Goal: Information Seeking & Learning: Learn about a topic

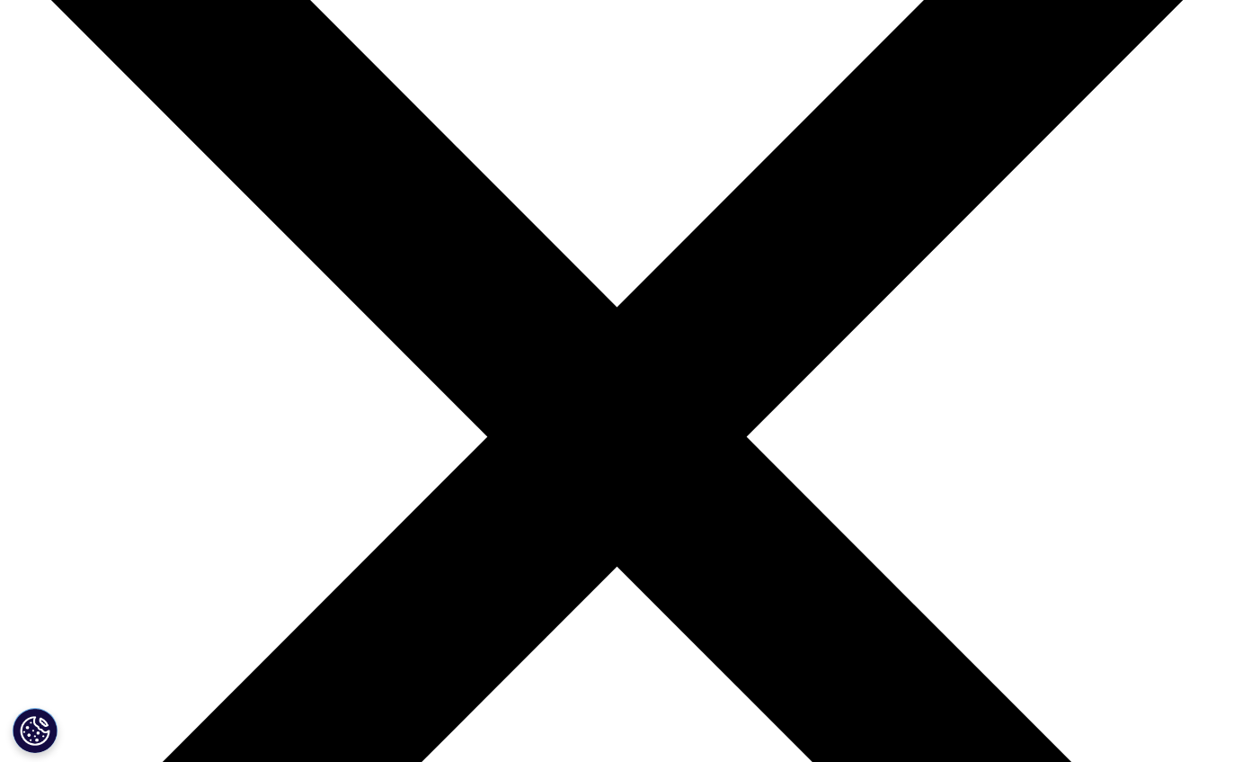
scroll to position [198, 0]
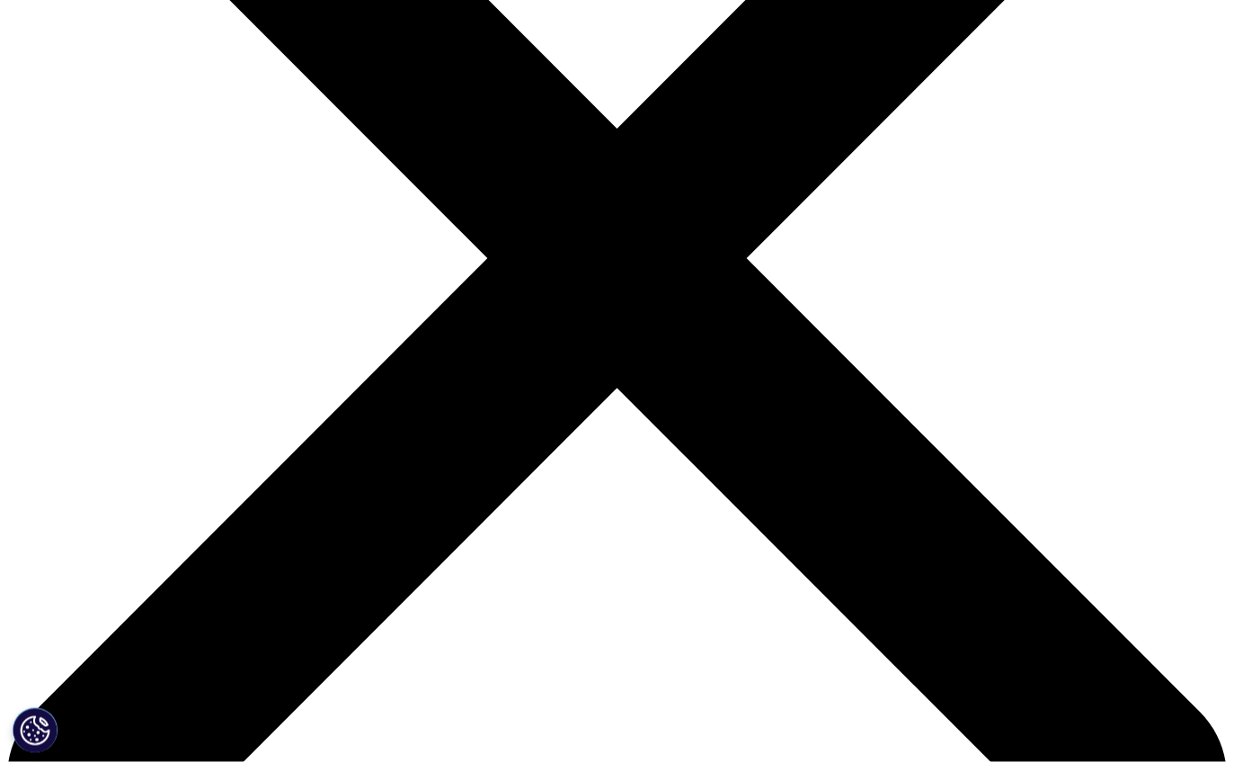
scroll to position [0, 0]
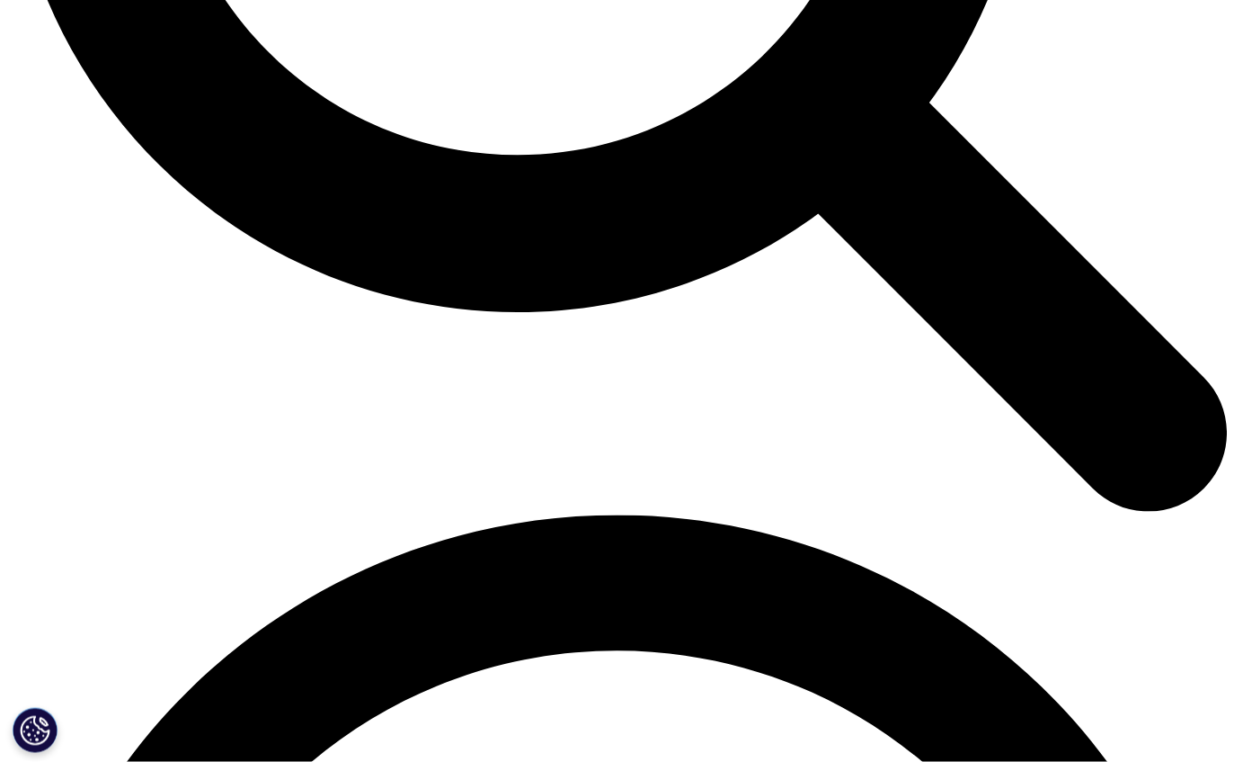
scroll to position [1956, 0]
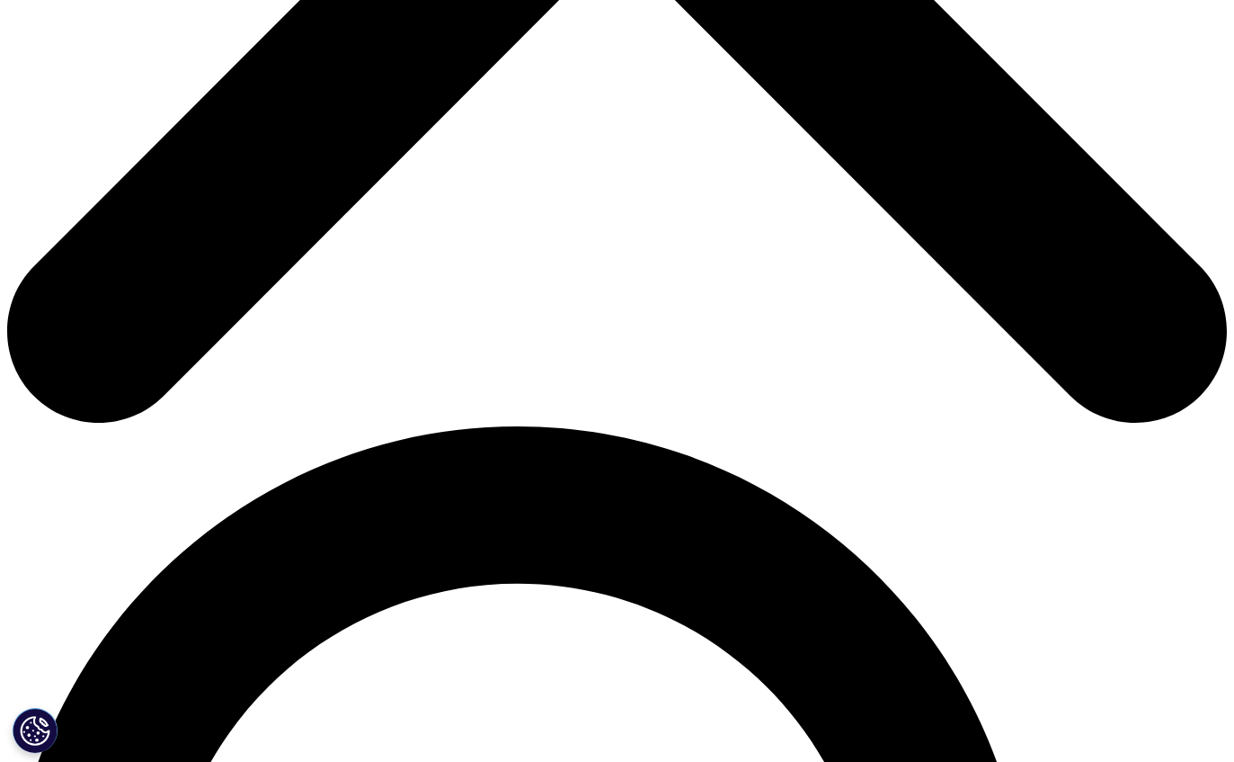
scroll to position [835, 0]
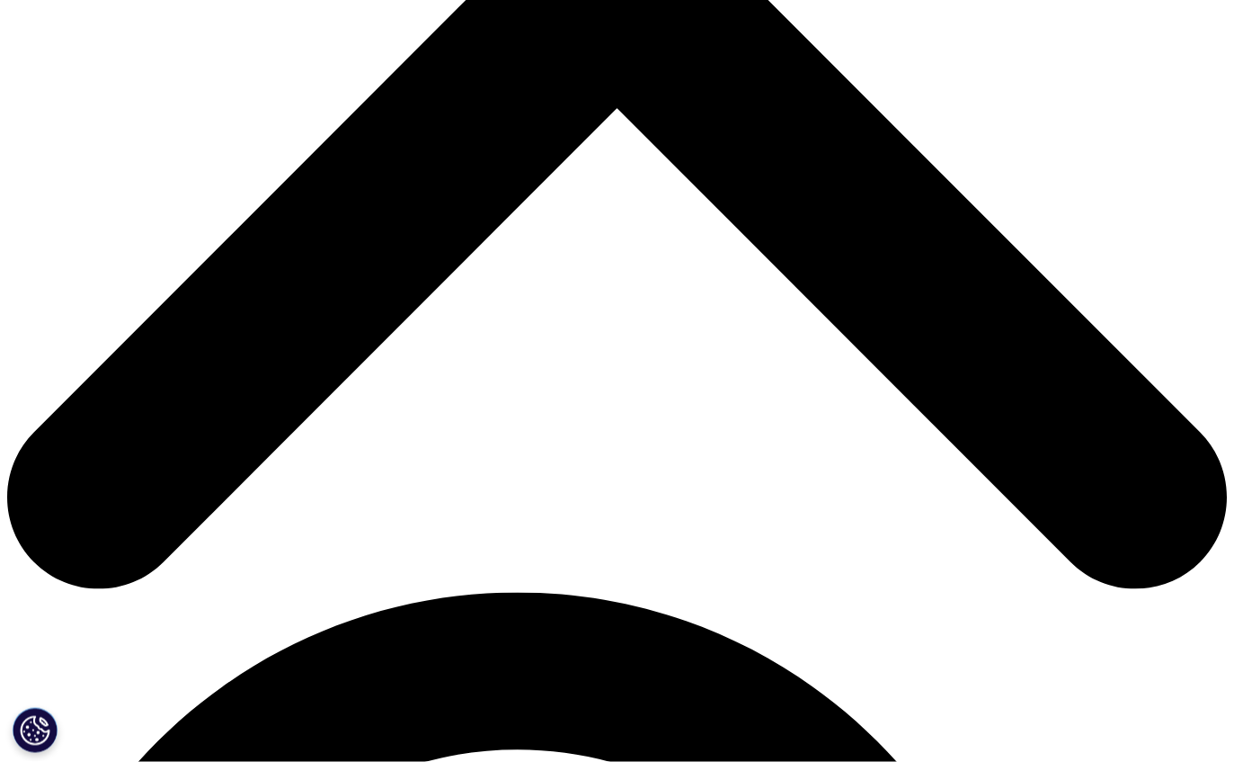
scroll to position [609, 0]
